Goal: Task Accomplishment & Management: Use online tool/utility

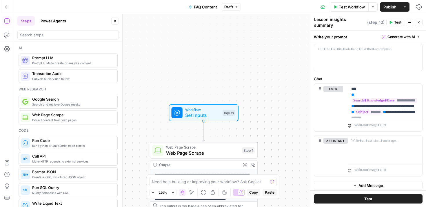
click at [202, 110] on span "Workflow" at bounding box center [202, 109] width 35 height 6
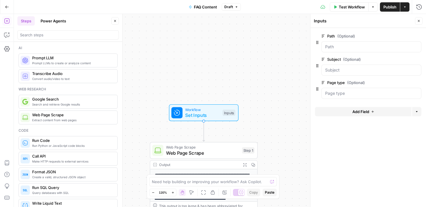
click at [345, 111] on button "Add Field" at bounding box center [363, 111] width 97 height 9
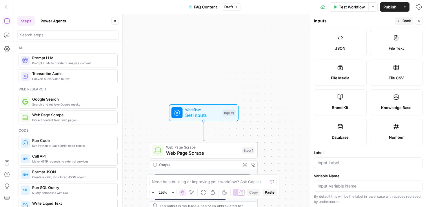
scroll to position [73, 0]
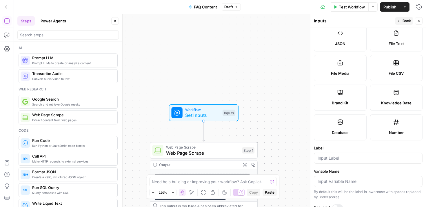
click at [388, 96] on label "Knowledge Base" at bounding box center [396, 97] width 53 height 26
click at [348, 156] on input "Label" at bounding box center [368, 158] width 101 height 6
type input "["
type input "{"
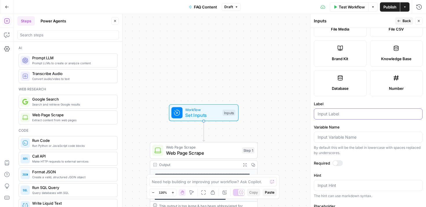
scroll to position [0, 0]
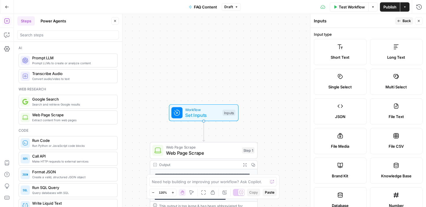
click at [416, 20] on button "Close" at bounding box center [419, 21] width 8 height 8
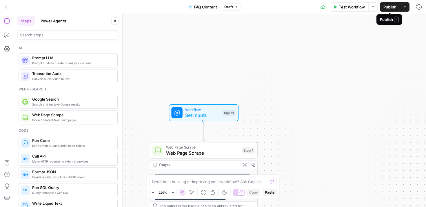
click at [391, 7] on span "Publish" at bounding box center [390, 7] width 13 height 6
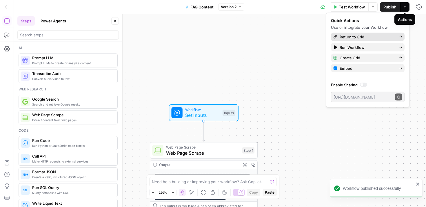
click at [360, 40] on link "Return to Grid" at bounding box center [368, 37] width 74 height 8
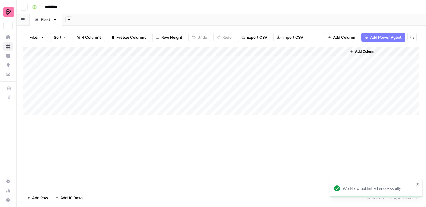
click at [335, 52] on div "Add Column" at bounding box center [221, 80] width 396 height 68
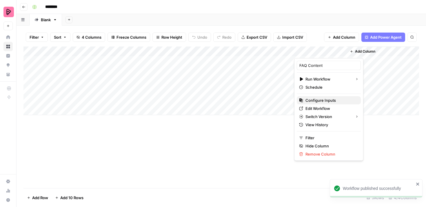
click at [315, 100] on span "Configure Inputs" at bounding box center [331, 100] width 51 height 6
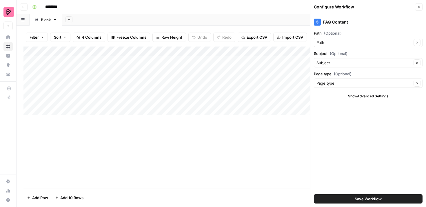
click at [369, 97] on span "Show Advanced Settings" at bounding box center [368, 95] width 41 height 5
click at [365, 111] on input "Version" at bounding box center [365, 113] width 97 height 6
type input "Default"
click at [368, 104] on label "Version" at bounding box center [368, 104] width 109 height 6
click at [368, 110] on input "Default" at bounding box center [365, 113] width 97 height 6
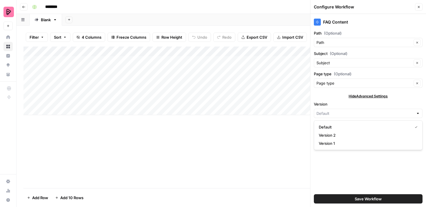
type input "Default"
click at [373, 96] on span "Hide Advanced Settings" at bounding box center [368, 95] width 39 height 5
click at [421, 7] on icon "button" at bounding box center [418, 6] width 3 height 3
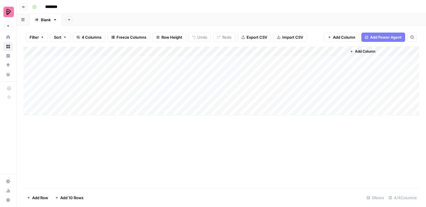
click at [334, 50] on div "Add Column" at bounding box center [221, 80] width 396 height 68
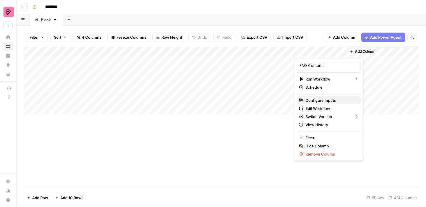
click at [318, 97] on button "Configure Inputs" at bounding box center [329, 100] width 64 height 8
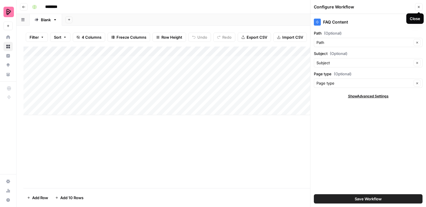
click at [420, 6] on icon "button" at bounding box center [418, 6] width 3 height 3
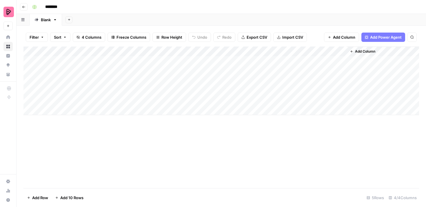
click at [335, 52] on div "Add Column" at bounding box center [221, 80] width 396 height 68
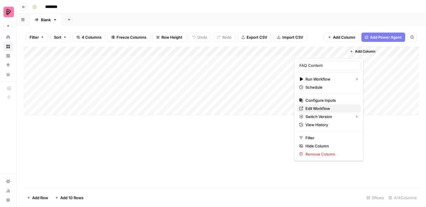
click at [319, 109] on span "Edit Workflow" at bounding box center [331, 108] width 51 height 6
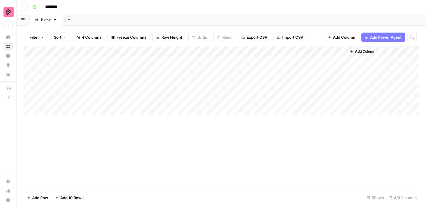
click at [336, 51] on div "Add Column" at bounding box center [221, 80] width 396 height 68
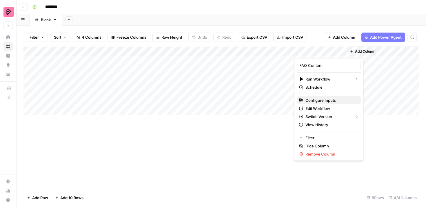
click at [322, 99] on span "Configure Inputs" at bounding box center [331, 100] width 51 height 6
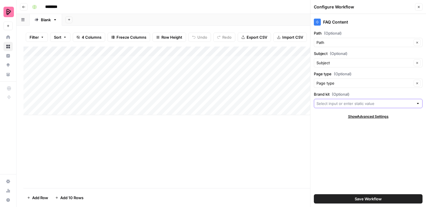
click at [323, 104] on input "Brand kit (Optional)" at bounding box center [365, 103] width 97 height 6
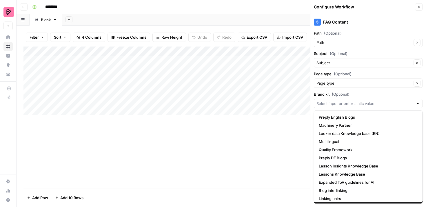
click at [341, 95] on span "(Optional)" at bounding box center [341, 94] width 18 height 6
click at [341, 100] on input "Brand kit (Optional)" at bounding box center [365, 103] width 97 height 6
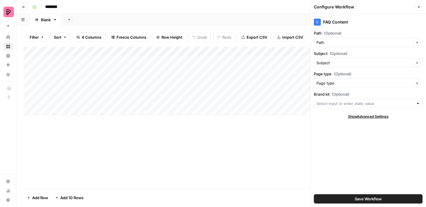
click at [292, 6] on div "********" at bounding box center [225, 6] width 391 height 9
click at [418, 7] on icon "button" at bounding box center [418, 6] width 3 height 3
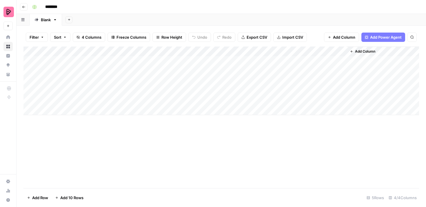
click at [334, 52] on div "Add Column" at bounding box center [221, 80] width 396 height 68
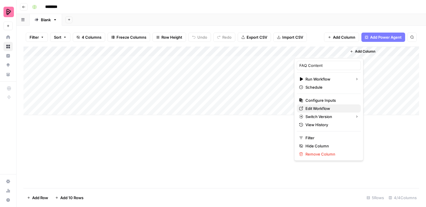
click at [323, 107] on span "Edit Workflow" at bounding box center [331, 108] width 51 height 6
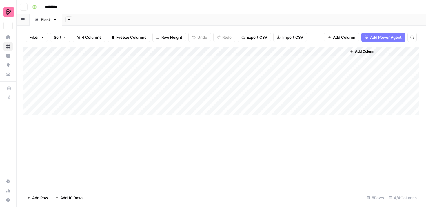
click at [333, 51] on div "Add Column" at bounding box center [221, 80] width 396 height 68
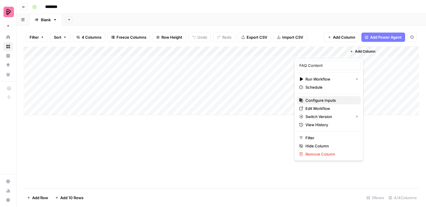
click at [323, 99] on span "Configure Inputs" at bounding box center [331, 100] width 51 height 6
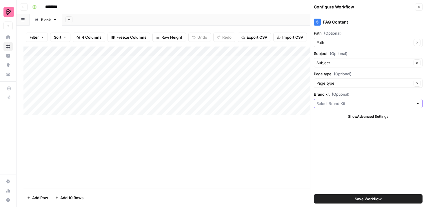
click at [327, 103] on input "Brand kit (Optional)" at bounding box center [365, 103] width 97 height 6
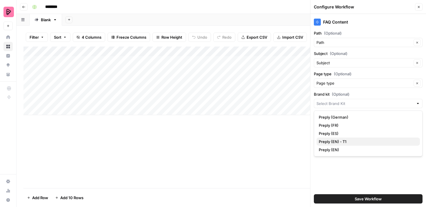
click at [328, 140] on span "Preply (EN) - T1" at bounding box center [367, 141] width 97 height 6
type input "Preply (EN) - T1"
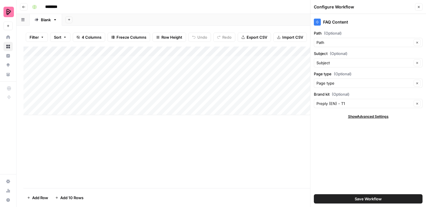
click at [349, 198] on button "Save Workflow" at bounding box center [368, 198] width 109 height 9
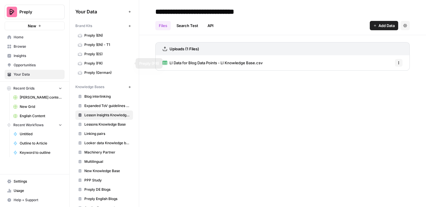
click at [104, 46] on span "Preply (EN) - T1" at bounding box center [107, 44] width 46 height 5
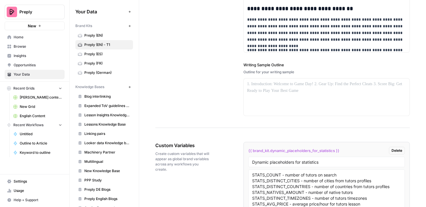
scroll to position [955, 0]
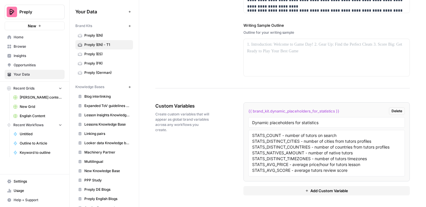
click at [280, 192] on button "Add Custom Variable" at bounding box center [327, 190] width 167 height 9
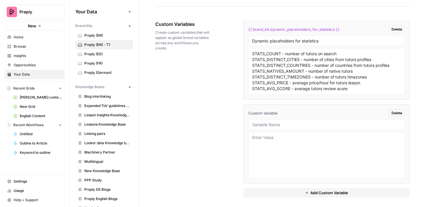
scroll to position [1036, 0]
click at [96, 46] on span "Preply (EN) - T1" at bounding box center [107, 44] width 46 height 5
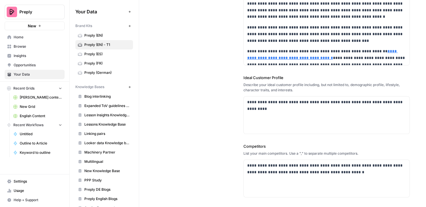
scroll to position [0, 0]
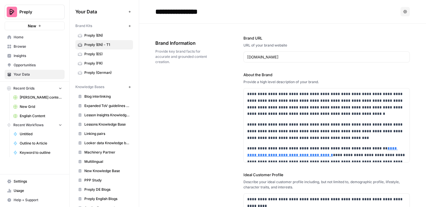
click at [406, 12] on icon "button" at bounding box center [405, 11] width 3 height 3
click at [269, 19] on header "**********" at bounding box center [282, 11] width 287 height 23
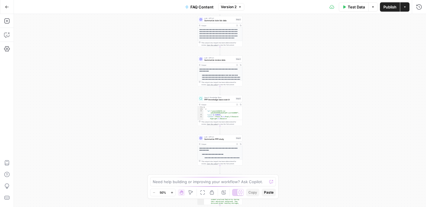
click at [217, 20] on span "Summarize tutor bio data" at bounding box center [220, 20] width 30 height 3
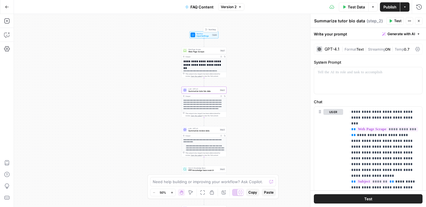
click at [198, 35] on span "Input Settings" at bounding box center [204, 36] width 15 height 3
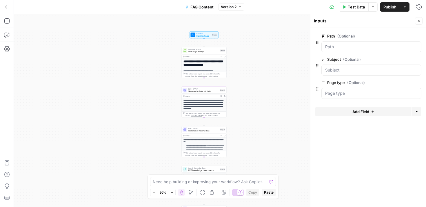
click at [350, 113] on button "Add Field" at bounding box center [363, 111] width 97 height 9
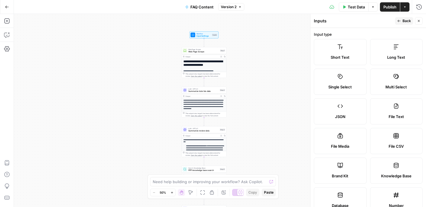
click at [391, 162] on label "Knowledge Base" at bounding box center [396, 170] width 53 height 26
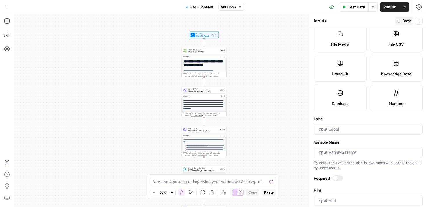
scroll to position [143, 0]
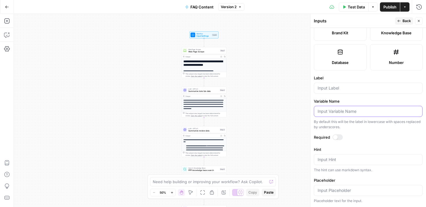
click at [343, 109] on input "Variable Name" at bounding box center [368, 111] width 101 height 6
click at [360, 133] on form "Input type Short Text Long Text Single Select Multi Select JSON File Text File …" at bounding box center [369, 117] width 116 height 179
click at [345, 89] on input "Label" at bounding box center [368, 88] width 101 height 6
type input "Brand kit"
click at [356, 77] on label "Label" at bounding box center [368, 78] width 109 height 6
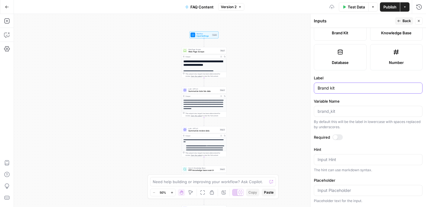
click at [356, 85] on input "Brand kit" at bounding box center [368, 88] width 101 height 6
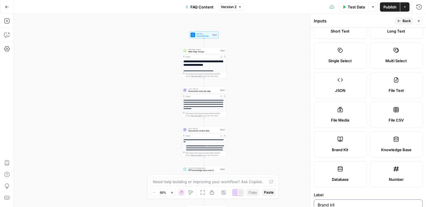
scroll to position [0, 0]
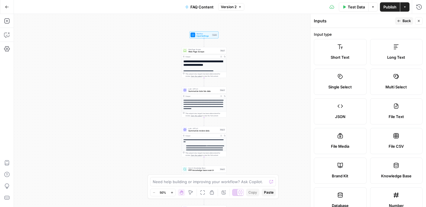
click at [402, 21] on button "Back" at bounding box center [404, 21] width 18 height 8
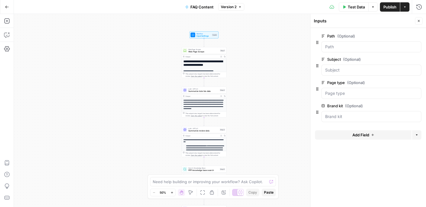
click at [387, 7] on span "Publish" at bounding box center [390, 7] width 13 height 6
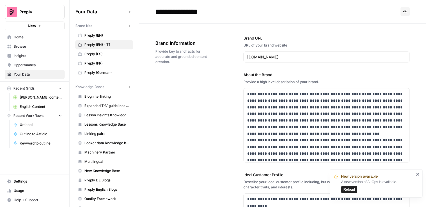
scroll to position [1013, 0]
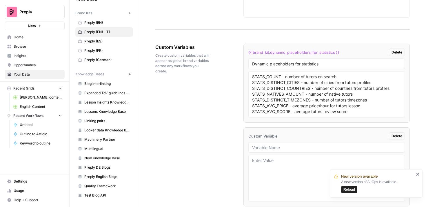
click at [36, 106] on span "English Content" at bounding box center [41, 106] width 42 height 5
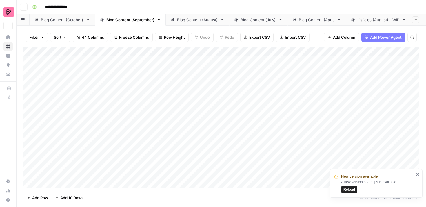
click at [331, 51] on div "Add Column" at bounding box center [221, 116] width 396 height 141
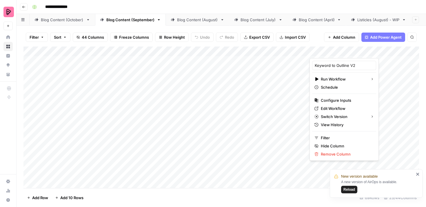
click at [351, 52] on div at bounding box center [336, 52] width 53 height 12
click at [330, 110] on span "Edit Workflow" at bounding box center [346, 108] width 51 height 6
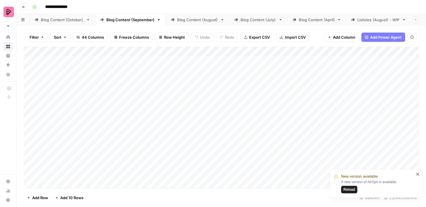
click at [351, 52] on div "Add Column" at bounding box center [221, 116] width 396 height 141
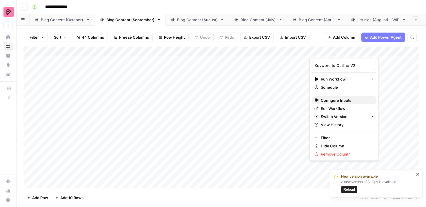
click at [340, 102] on span "Configure Inputs" at bounding box center [346, 100] width 51 height 6
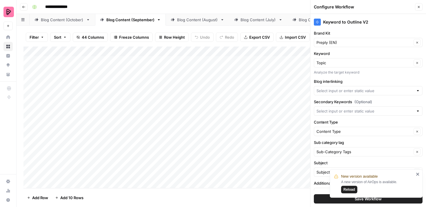
type input "Blog interlinking"
click at [419, 7] on icon "button" at bounding box center [418, 6] width 3 height 3
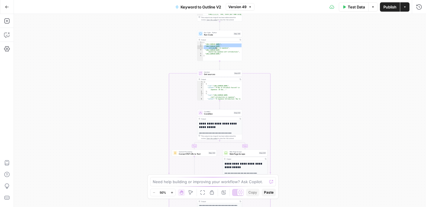
drag, startPoint x: 229, startPoint y: 48, endPoint x: 229, endPoint y: 54, distance: 5.8
click at [229, 54] on div "[ "https://matcha-jp.com/en/6077" , "https://www.busuu.com/en/japanese/self -in…" at bounding box center [222, 52] width 39 height 23
type textarea "**********"
click at [252, 45] on div "true false true false Workflow Input Settings Inputs Google Search Perform Goog…" at bounding box center [220, 110] width 412 height 193
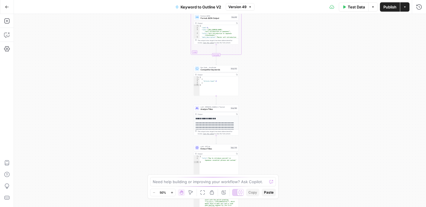
drag, startPoint x: 253, startPoint y: 31, endPoint x: 249, endPoint y: 224, distance: 193.2
click at [249, 206] on html "Preply New Home Browse Insights Opportunities Your Data Recent Grids Nikki cont…" at bounding box center [213, 103] width 426 height 207
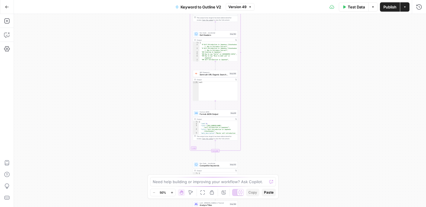
drag, startPoint x: 254, startPoint y: 36, endPoint x: 254, endPoint y: 177, distance: 140.4
click at [254, 177] on body "Preply New Home Browse Insights Opportunities Your Data Recent Grids Nikki cont…" at bounding box center [213, 103] width 426 height 207
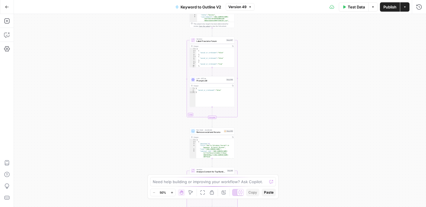
drag, startPoint x: 260, startPoint y: 33, endPoint x: 257, endPoint y: 204, distance: 170.6
click at [257, 204] on div "true false true false Workflow Input Settings Inputs Google Search Perform Goog…" at bounding box center [220, 110] width 412 height 193
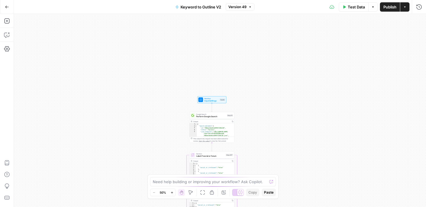
click at [257, 195] on body "Preply New Home Browse Insights Opportunities Your Data Recent Grids Nikki cont…" at bounding box center [213, 103] width 426 height 207
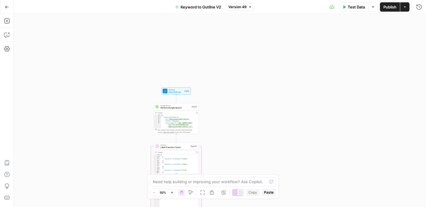
click at [221, 148] on div "true false true false Workflow Input Settings Inputs Google Search Perform Goog…" at bounding box center [220, 110] width 412 height 193
click at [172, 91] on span "Input Settings" at bounding box center [176, 92] width 15 height 3
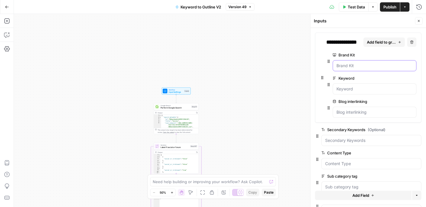
click at [359, 66] on Kit "Brand Kit" at bounding box center [375, 66] width 76 height 6
click at [339, 68] on div at bounding box center [375, 65] width 84 height 11
click at [319, 67] on div "**********" at bounding box center [368, 77] width 106 height 90
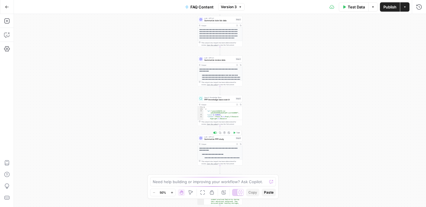
drag, startPoint x: 222, startPoint y: 26, endPoint x: 222, endPoint y: 137, distance: 111.7
click at [222, 57] on div "**********" at bounding box center [301, 9] width 206 height 96
drag, startPoint x: 258, startPoint y: 40, endPoint x: 256, endPoint y: 223, distance: 183.1
click at [256, 206] on html "**********" at bounding box center [213, 103] width 426 height 207
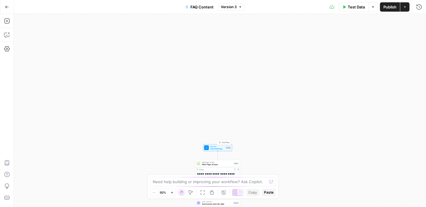
click at [215, 148] on span "Input Settings" at bounding box center [217, 148] width 15 height 3
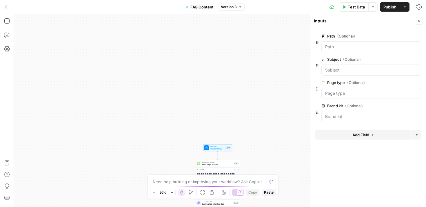
click at [418, 106] on icon "button" at bounding box center [418, 105] width 3 height 3
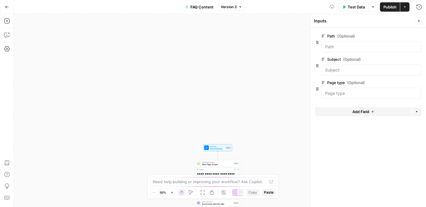
click at [374, 111] on icon "button" at bounding box center [372, 111] width 3 height 3
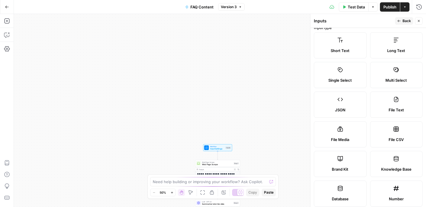
scroll to position [7, 0]
click at [344, 157] on label "Brand Kit" at bounding box center [340, 163] width 53 height 26
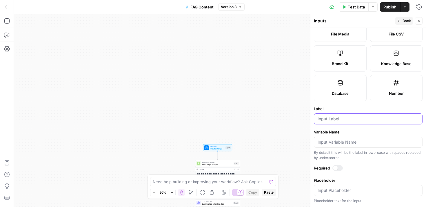
click at [343, 117] on input "Label" at bounding box center [368, 119] width 101 height 6
type input "Brand kit"
click at [389, 9] on span "Publish" at bounding box center [390, 7] width 13 height 6
click at [418, 22] on icon "button" at bounding box center [418, 20] width 3 height 3
